Goal: Download file/media

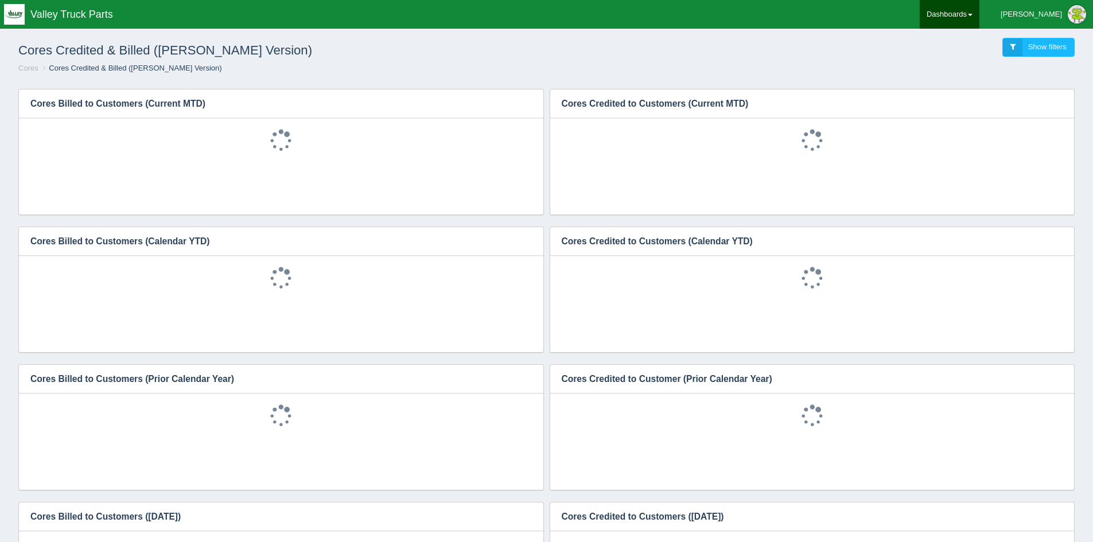
click at [973, 14] on link "Dashboards" at bounding box center [950, 14] width 60 height 29
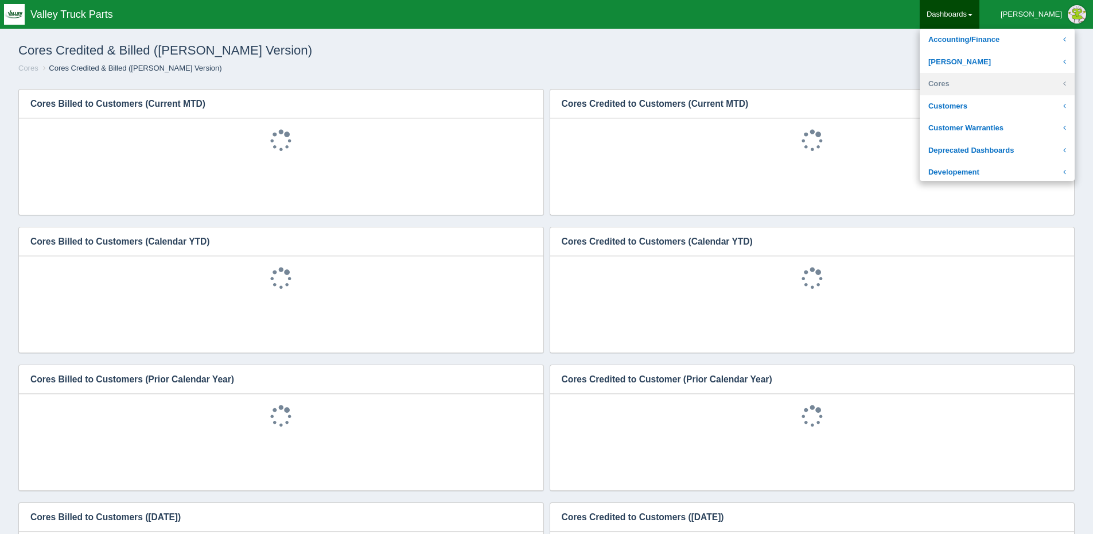
click at [983, 79] on link "Cores" at bounding box center [997, 84] width 155 height 22
click at [1002, 104] on link "Core Inventory" at bounding box center [997, 106] width 155 height 22
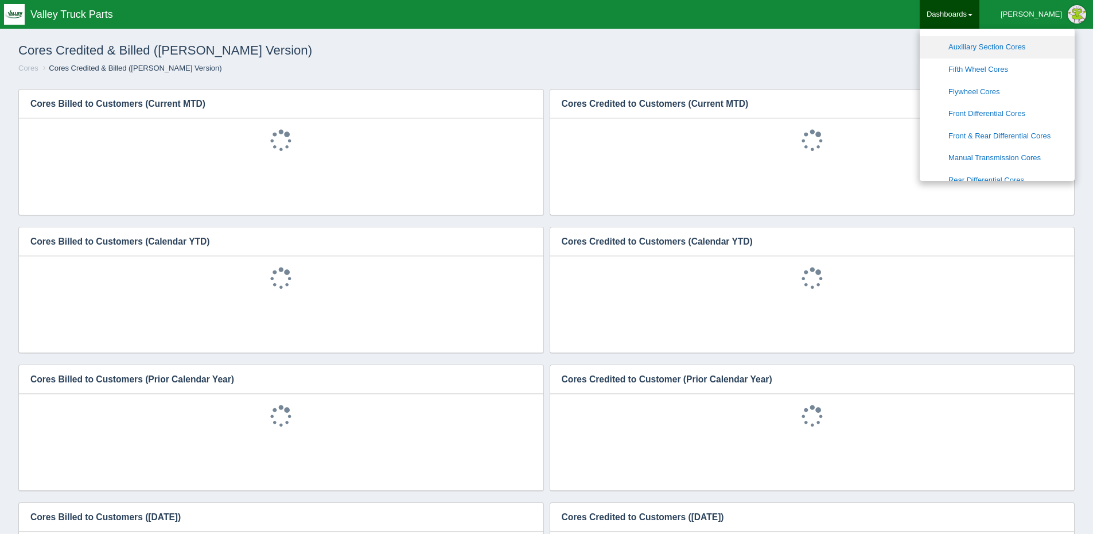
scroll to position [115, 0]
click at [1017, 146] on link "Manual Transmission Cores" at bounding box center [997, 157] width 155 height 22
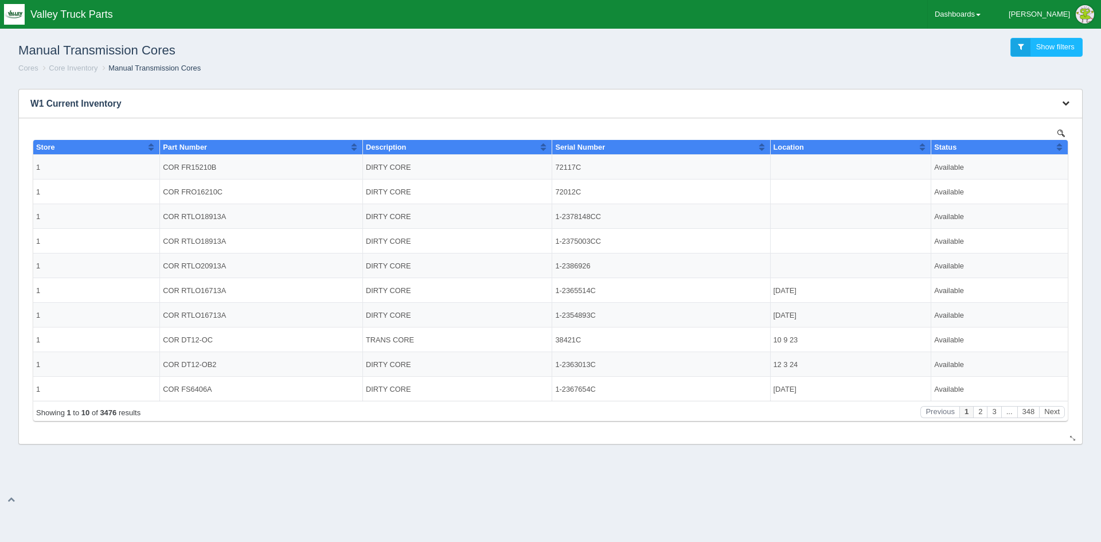
click at [1069, 102] on icon "button" at bounding box center [1065, 102] width 7 height 7
click at [1017, 120] on link "Download CSV" at bounding box center [1028, 120] width 92 height 17
click at [993, 120] on link "Download CSV" at bounding box center [1028, 120] width 92 height 17
